Goal: Transaction & Acquisition: Book appointment/travel/reservation

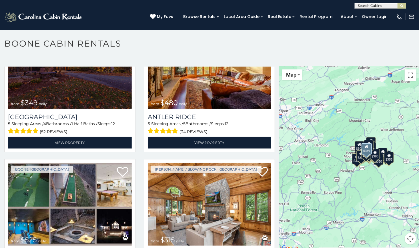
scroll to position [114, 0]
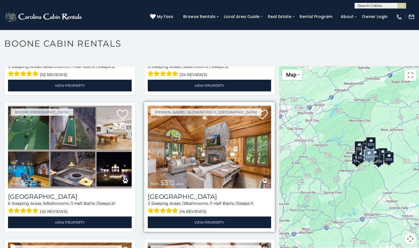
click at [188, 143] on img at bounding box center [210, 147] width 124 height 83
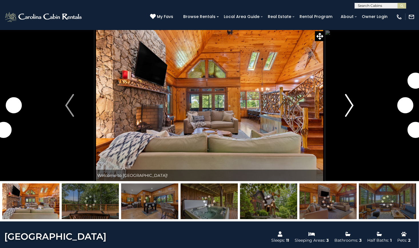
click at [347, 108] on img "Next" at bounding box center [349, 105] width 9 height 23
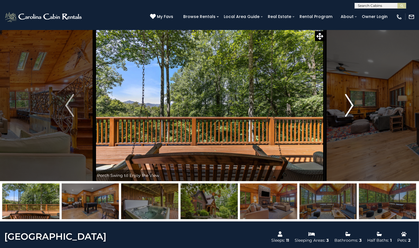
click at [347, 105] on img "Next" at bounding box center [349, 105] width 9 height 23
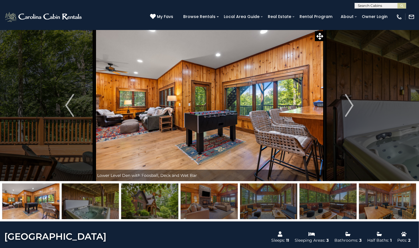
click at [111, 206] on img at bounding box center [90, 201] width 57 height 36
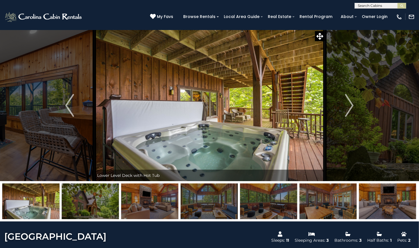
click at [97, 203] on img at bounding box center [90, 201] width 57 height 36
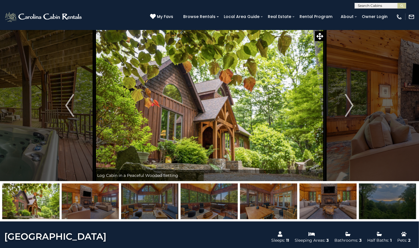
click at [136, 203] on img at bounding box center [149, 201] width 57 height 36
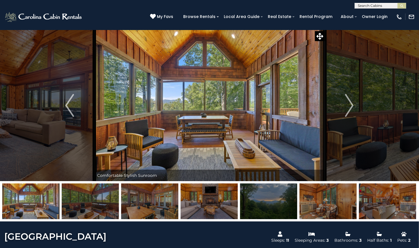
click at [108, 210] on img at bounding box center [90, 201] width 57 height 36
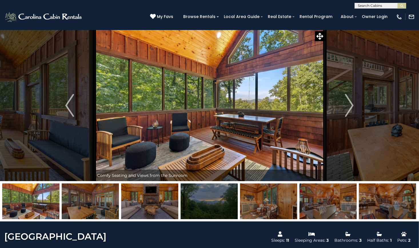
click at [132, 210] on img at bounding box center [149, 201] width 57 height 36
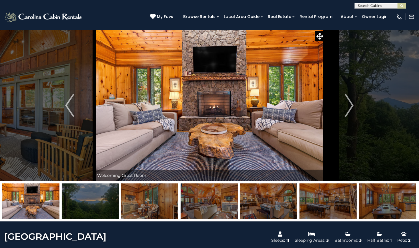
click at [98, 203] on img at bounding box center [90, 201] width 57 height 36
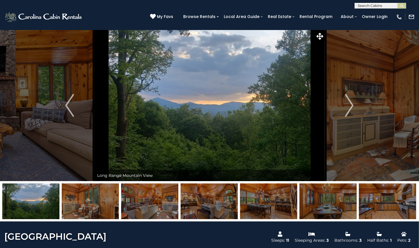
click at [98, 203] on img at bounding box center [90, 201] width 57 height 36
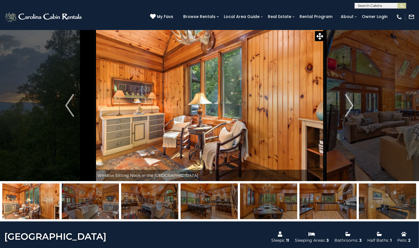
click at [98, 203] on img at bounding box center [90, 201] width 57 height 36
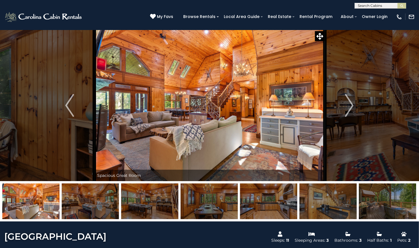
click at [98, 203] on img at bounding box center [90, 201] width 57 height 36
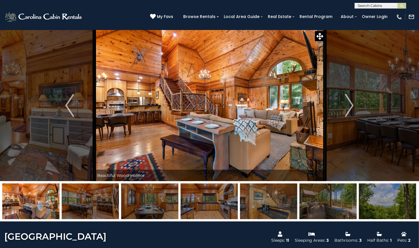
click at [98, 203] on img at bounding box center [90, 201] width 57 height 36
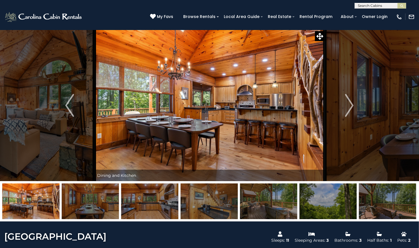
click at [98, 203] on img at bounding box center [90, 201] width 57 height 36
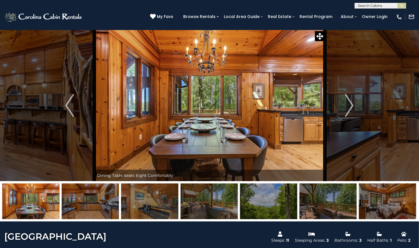
click at [98, 203] on img at bounding box center [90, 201] width 57 height 36
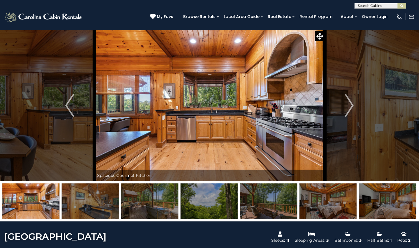
click at [98, 203] on img at bounding box center [90, 201] width 57 height 36
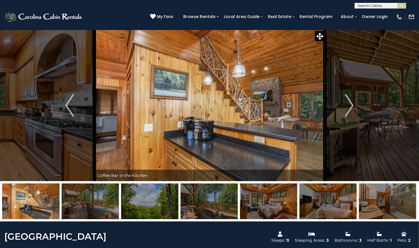
click at [98, 203] on img at bounding box center [90, 201] width 57 height 36
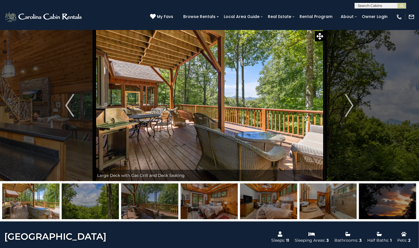
click at [98, 203] on img at bounding box center [90, 201] width 57 height 36
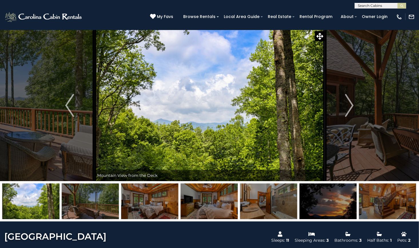
click at [98, 203] on img at bounding box center [90, 201] width 57 height 36
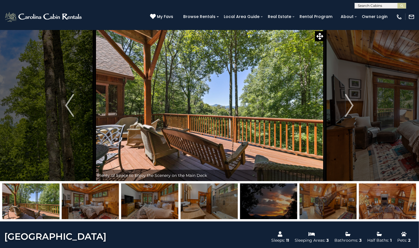
click at [98, 203] on img at bounding box center [90, 201] width 57 height 36
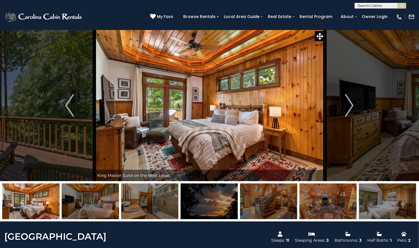
click at [98, 203] on img at bounding box center [90, 201] width 57 height 36
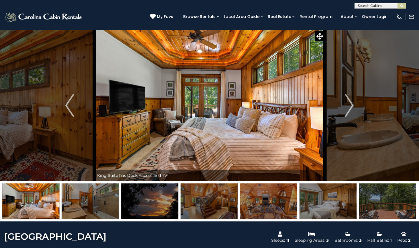
click at [98, 203] on img at bounding box center [90, 201] width 57 height 36
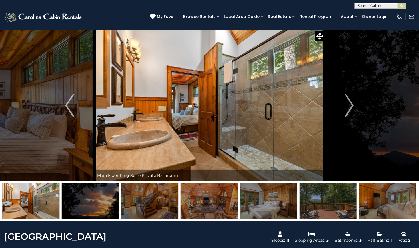
click at [98, 203] on img at bounding box center [90, 201] width 57 height 36
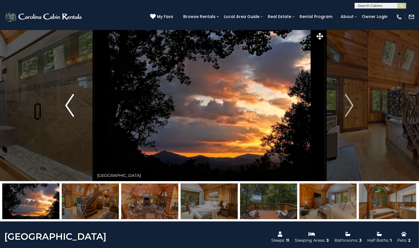
click at [66, 110] on img "Previous" at bounding box center [69, 105] width 9 height 23
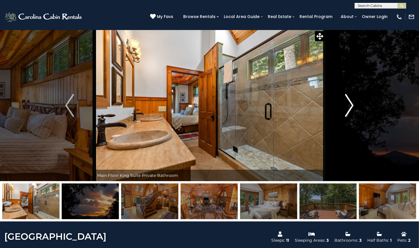
click at [353, 113] on img "Next" at bounding box center [349, 105] width 9 height 23
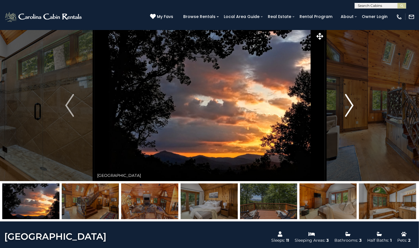
click at [353, 113] on img "Next" at bounding box center [349, 105] width 9 height 23
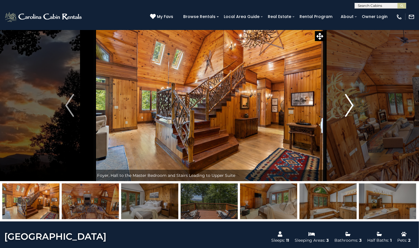
click at [353, 113] on img "Next" at bounding box center [349, 105] width 9 height 23
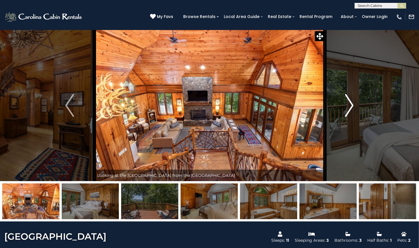
click at [353, 113] on img "Next" at bounding box center [349, 105] width 9 height 23
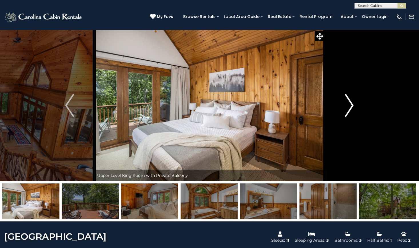
click at [353, 113] on img "Next" at bounding box center [349, 105] width 9 height 23
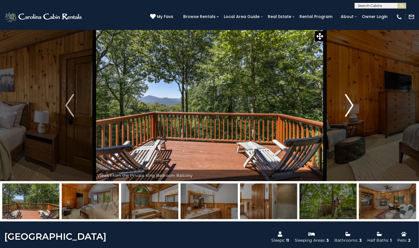
click at [353, 113] on img "Next" at bounding box center [349, 105] width 9 height 23
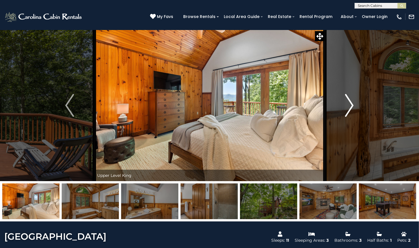
click at [353, 113] on img "Next" at bounding box center [349, 105] width 9 height 23
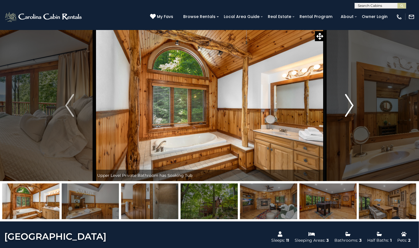
click at [353, 113] on img "Next" at bounding box center [349, 105] width 9 height 23
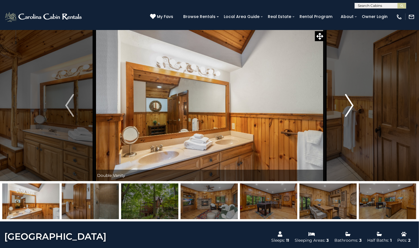
click at [353, 113] on img "Next" at bounding box center [349, 105] width 9 height 23
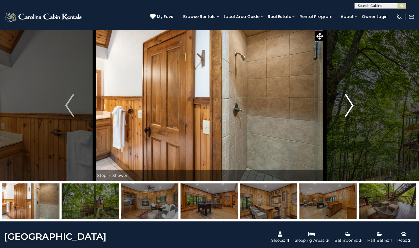
click at [353, 113] on img "Next" at bounding box center [349, 105] width 9 height 23
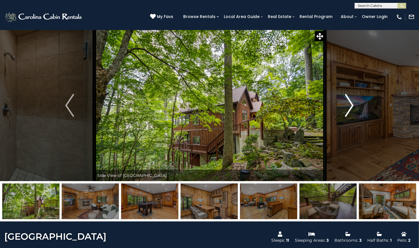
click at [353, 113] on img "Next" at bounding box center [349, 105] width 9 height 23
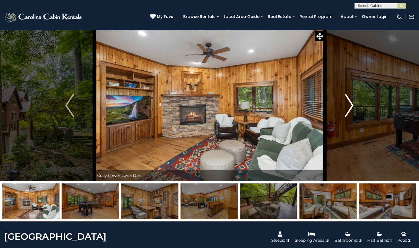
click at [353, 113] on img "Next" at bounding box center [349, 105] width 9 height 23
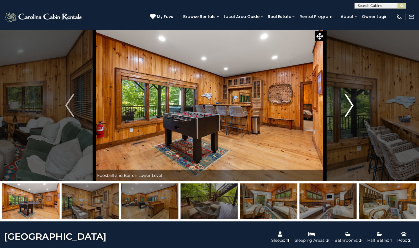
click at [353, 113] on img "Next" at bounding box center [349, 105] width 9 height 23
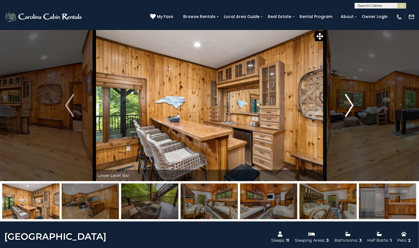
click at [353, 113] on img "Next" at bounding box center [349, 105] width 9 height 23
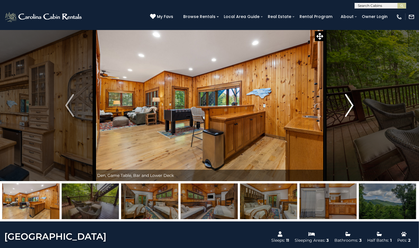
click at [353, 113] on img "Next" at bounding box center [349, 105] width 9 height 23
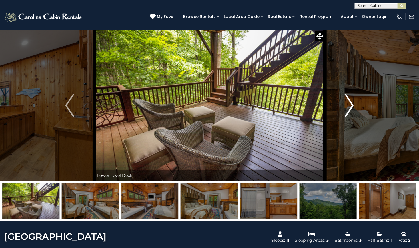
click at [352, 114] on img "Next" at bounding box center [349, 105] width 9 height 23
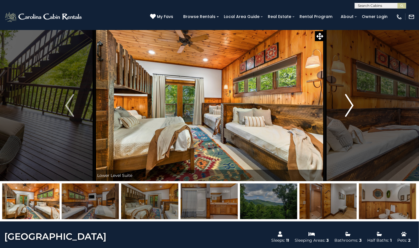
click at [352, 114] on img "Next" at bounding box center [349, 105] width 9 height 23
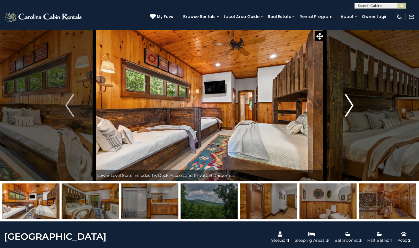
click at [352, 115] on img "Next" at bounding box center [349, 105] width 9 height 23
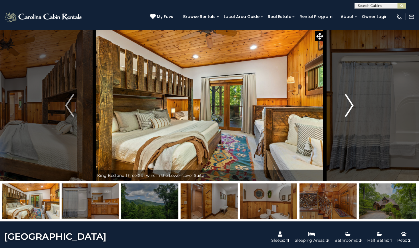
click at [352, 115] on img "Next" at bounding box center [349, 105] width 9 height 23
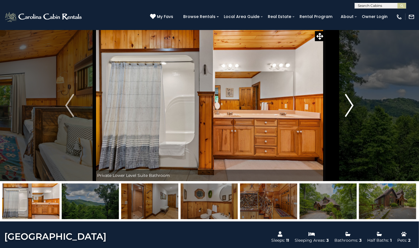
click at [352, 115] on img "Next" at bounding box center [349, 105] width 9 height 23
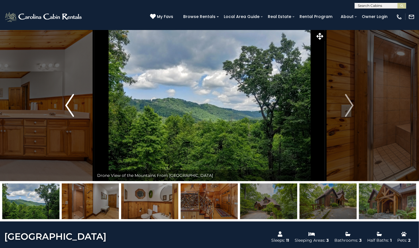
click at [71, 111] on img "Previous" at bounding box center [69, 105] width 9 height 23
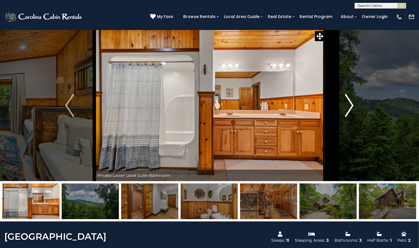
click at [352, 114] on img "Next" at bounding box center [349, 105] width 9 height 23
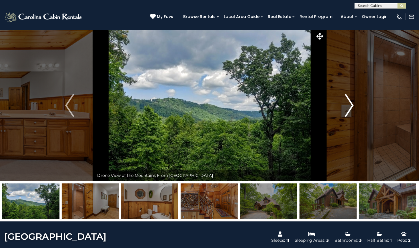
click at [352, 114] on img "Next" at bounding box center [349, 105] width 9 height 23
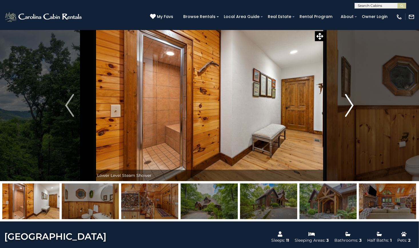
click at [352, 114] on img "Next" at bounding box center [349, 105] width 9 height 23
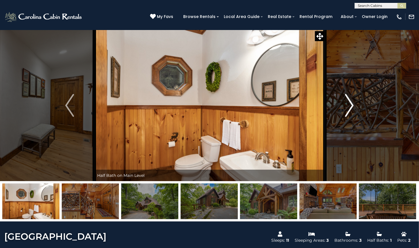
click at [352, 114] on img "Next" at bounding box center [349, 105] width 9 height 23
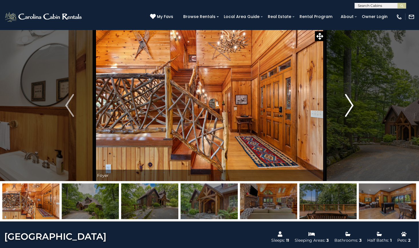
click at [352, 114] on img "Next" at bounding box center [349, 105] width 9 height 23
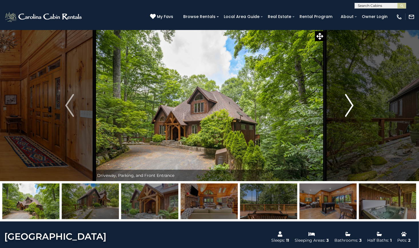
click at [352, 114] on img "Next" at bounding box center [349, 105] width 9 height 23
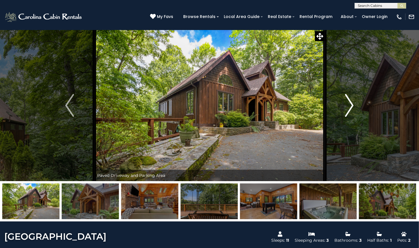
click at [352, 114] on img "Next" at bounding box center [349, 105] width 9 height 23
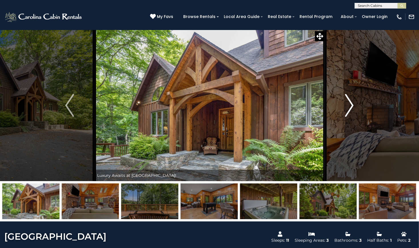
click at [352, 114] on img "Next" at bounding box center [349, 105] width 9 height 23
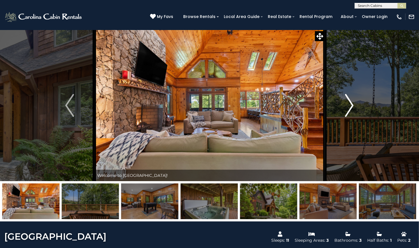
click at [352, 114] on img "Next" at bounding box center [349, 105] width 9 height 23
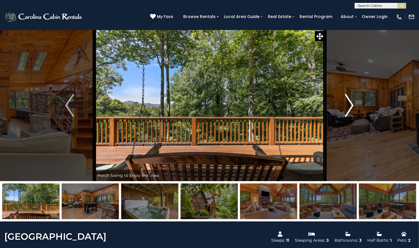
click at [352, 114] on img "Next" at bounding box center [349, 105] width 9 height 23
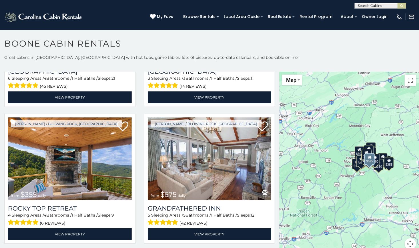
scroll to position [257, 0]
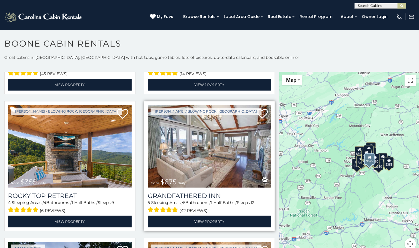
click at [188, 169] on img at bounding box center [210, 146] width 124 height 83
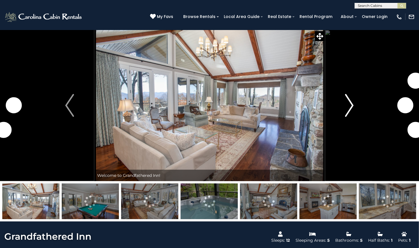
click at [350, 110] on img "Next" at bounding box center [349, 105] width 9 height 23
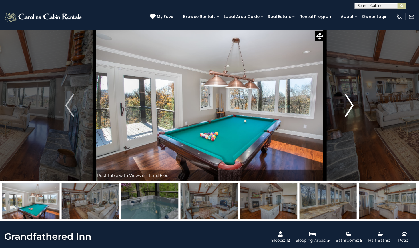
click at [343, 113] on button "Next" at bounding box center [349, 105] width 49 height 151
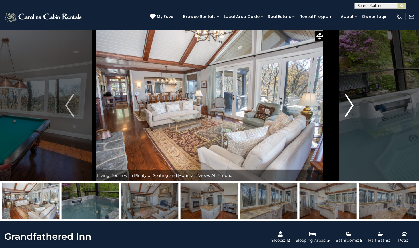
click at [343, 113] on button "Next" at bounding box center [349, 105] width 49 height 151
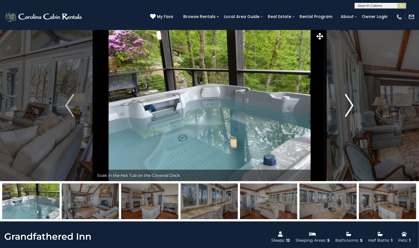
click at [343, 113] on button "Next" at bounding box center [349, 105] width 49 height 151
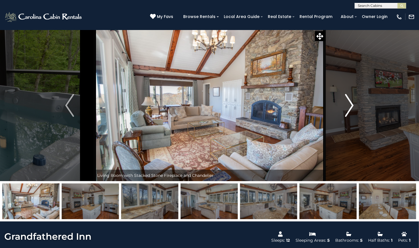
click at [343, 113] on button "Next" at bounding box center [349, 105] width 49 height 151
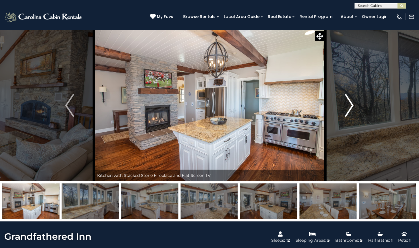
click at [343, 113] on button "Next" at bounding box center [349, 105] width 49 height 151
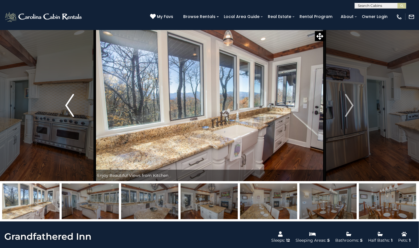
click at [71, 110] on img "Previous" at bounding box center [69, 105] width 9 height 23
